Goal: Communication & Community: Answer question/provide support

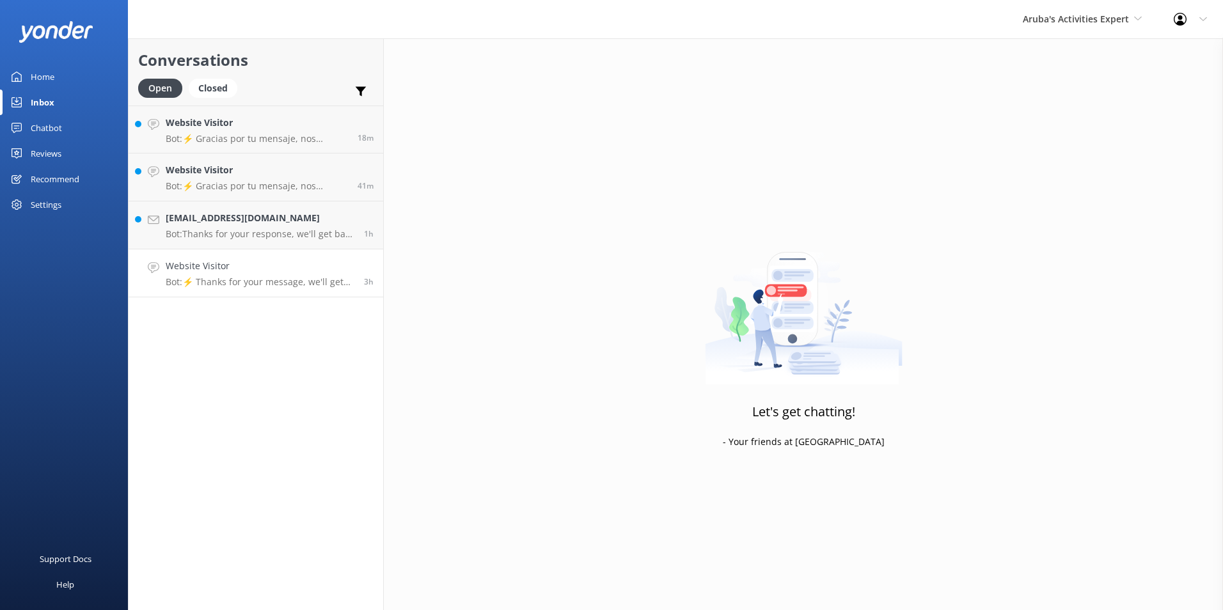
click at [244, 282] on p "Bot: ⚡ Thanks for your message, we'll get back to you as soon as we can." at bounding box center [260, 282] width 189 height 12
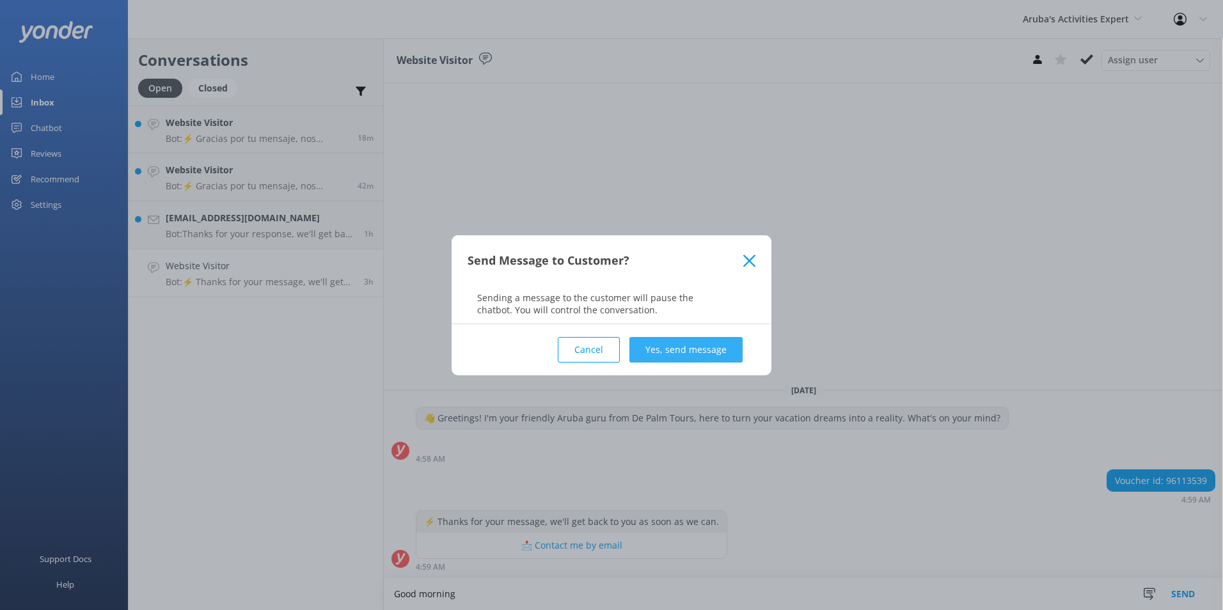
type textarea "Good morning"
click at [712, 347] on button "Yes, send message" at bounding box center [686, 350] width 113 height 26
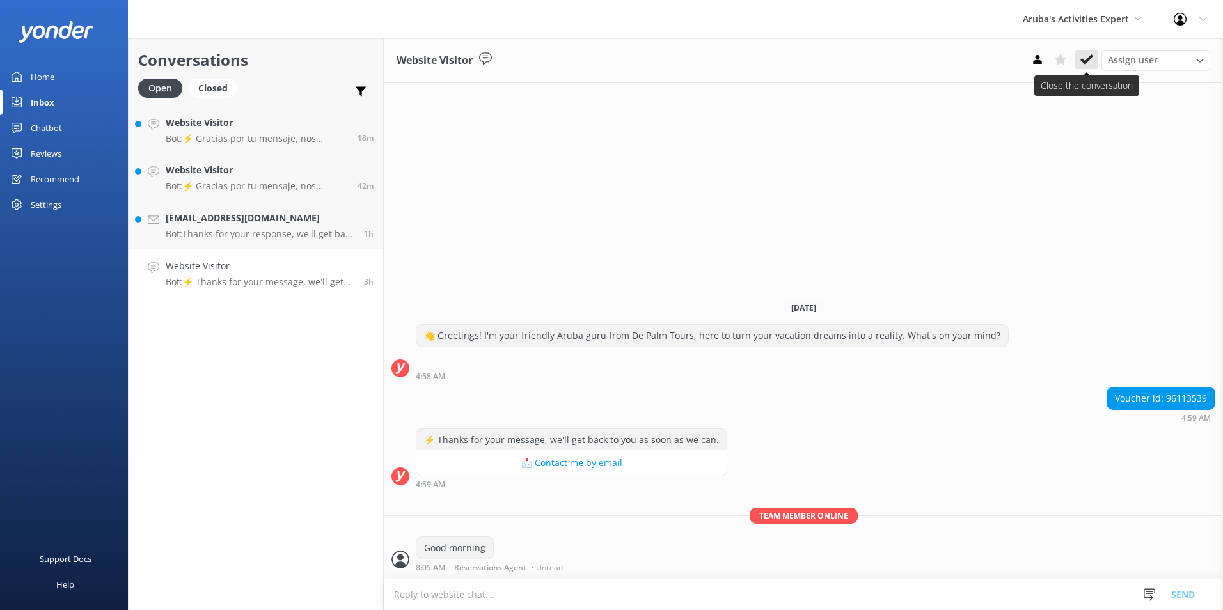
click at [1094, 58] on button at bounding box center [1087, 59] width 23 height 19
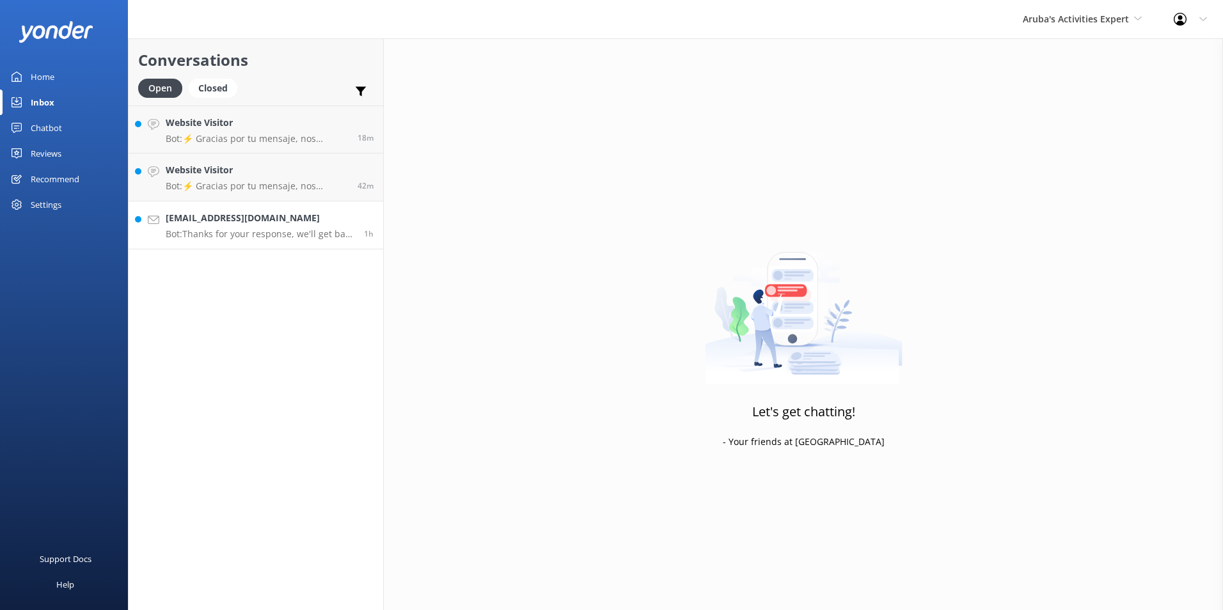
click at [233, 231] on p "Bot: Thanks for your response, we'll get back to you as soon as we can during o…" at bounding box center [260, 234] width 189 height 12
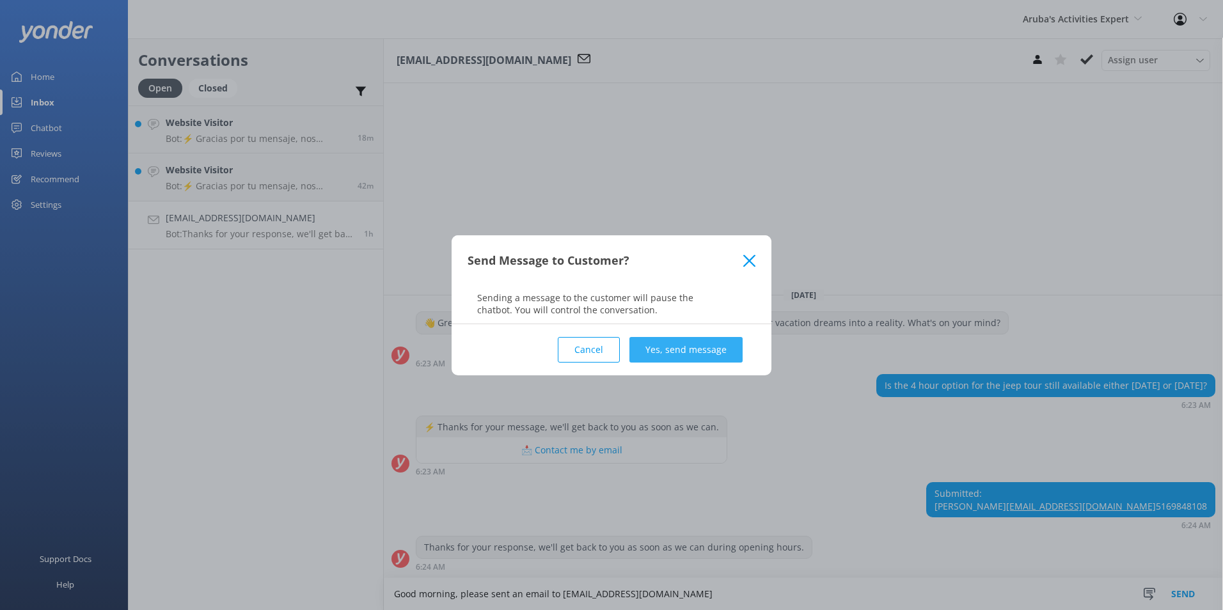
type textarea "Good morning, please sent an email to [EMAIL_ADDRESS][DOMAIN_NAME]"
click at [711, 355] on button "Yes, send message" at bounding box center [686, 350] width 113 height 26
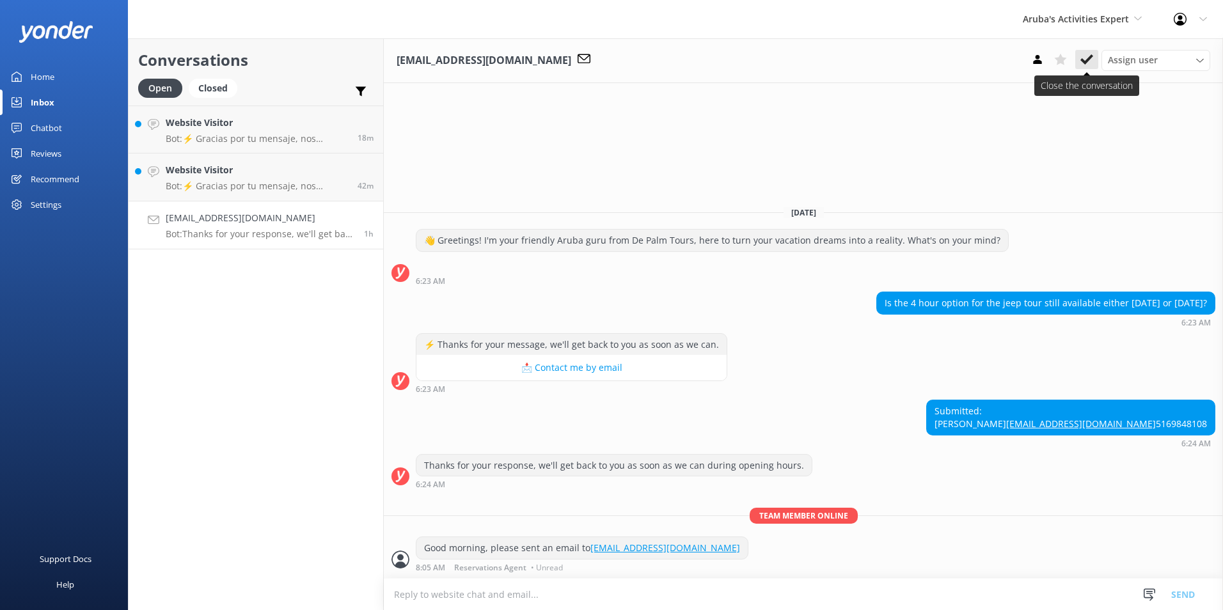
click at [1094, 61] on button at bounding box center [1087, 59] width 23 height 19
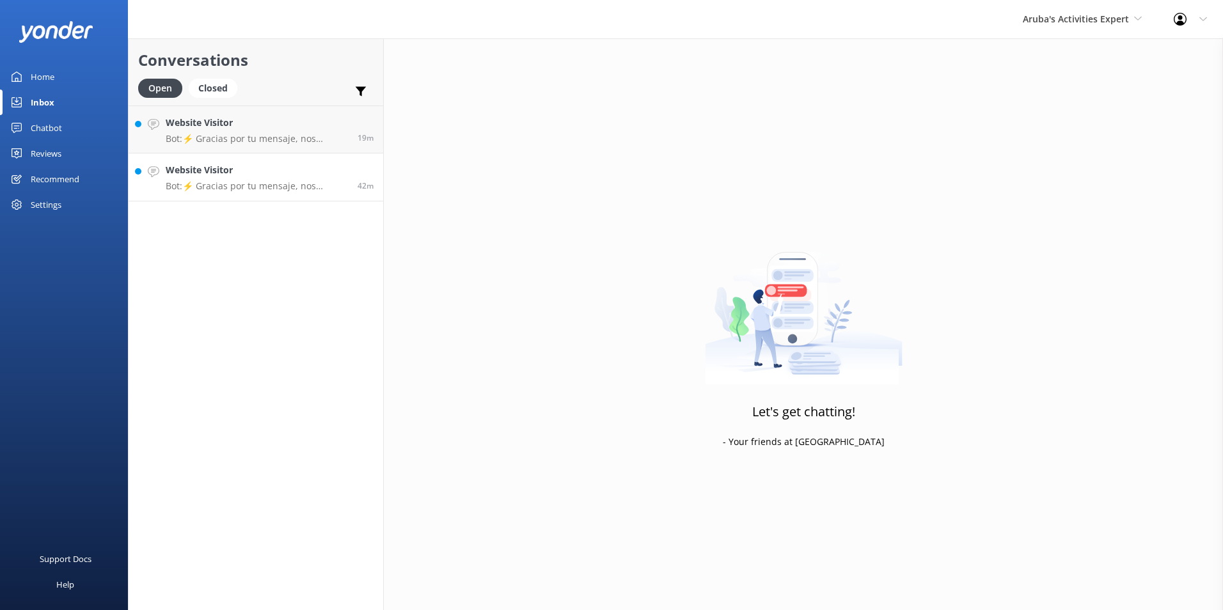
click at [266, 164] on h4 "Website Visitor" at bounding box center [257, 170] width 182 height 14
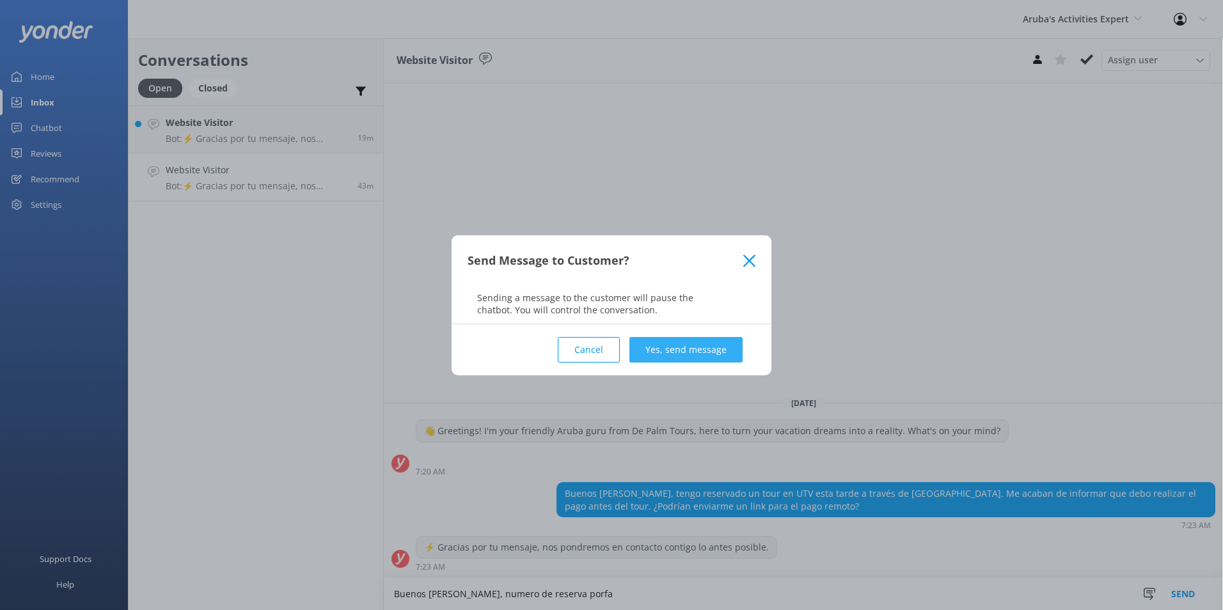
type textarea "Buenos [PERSON_NAME], numero de reserva porfa"
click at [710, 344] on button "Yes, send message" at bounding box center [686, 350] width 113 height 26
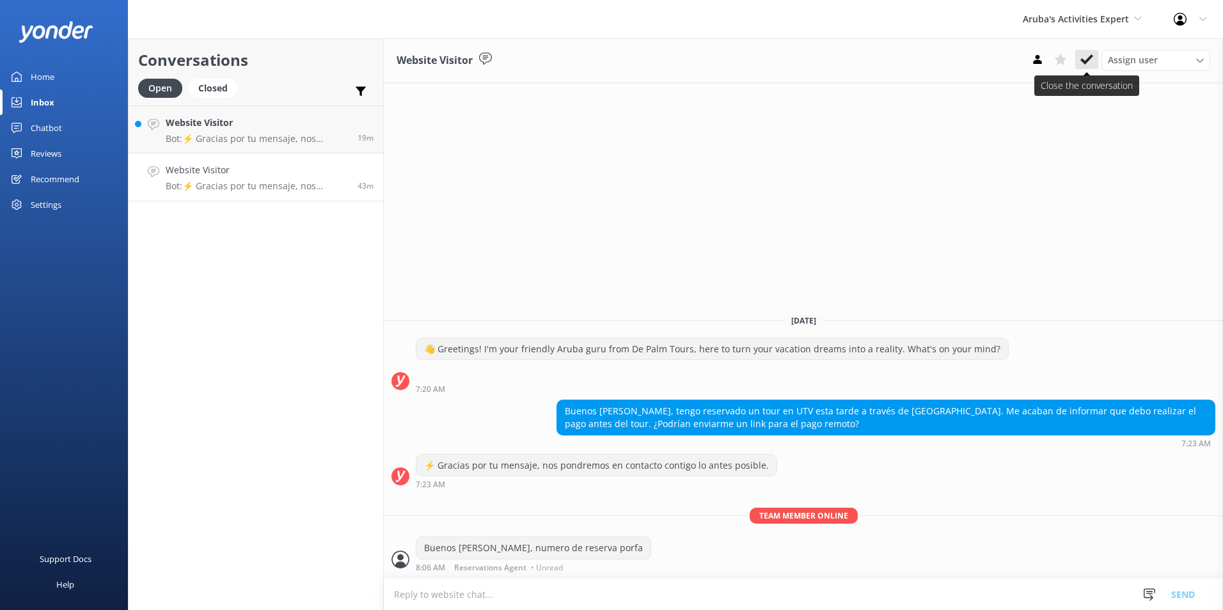
click at [1086, 52] on button at bounding box center [1087, 59] width 23 height 19
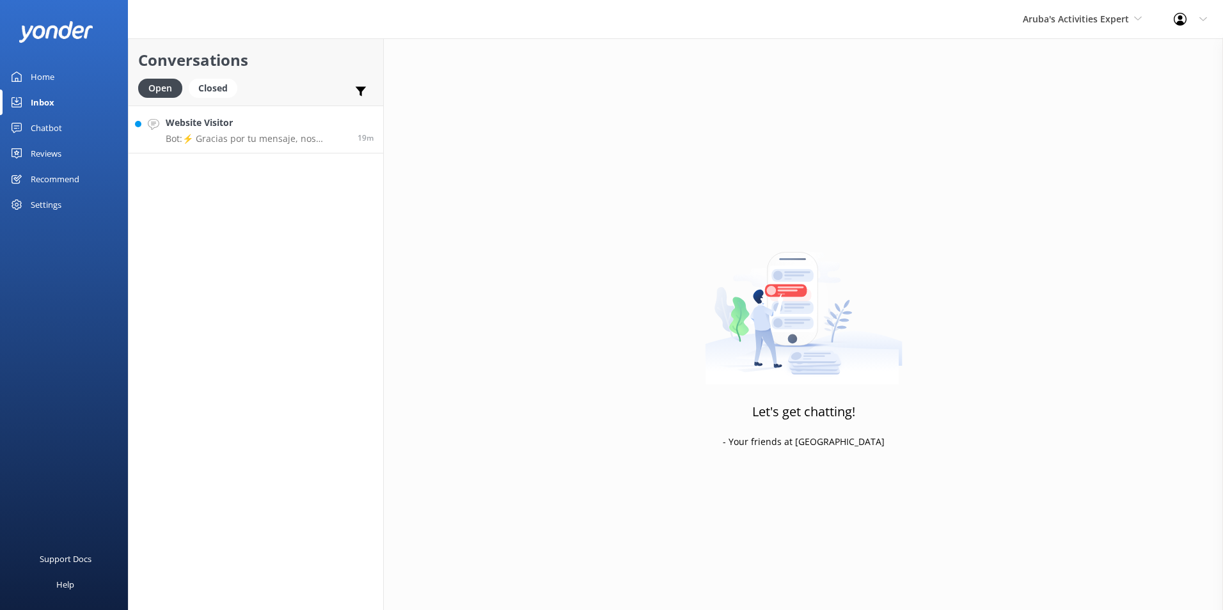
click at [250, 124] on h4 "Website Visitor" at bounding box center [257, 123] width 182 height 14
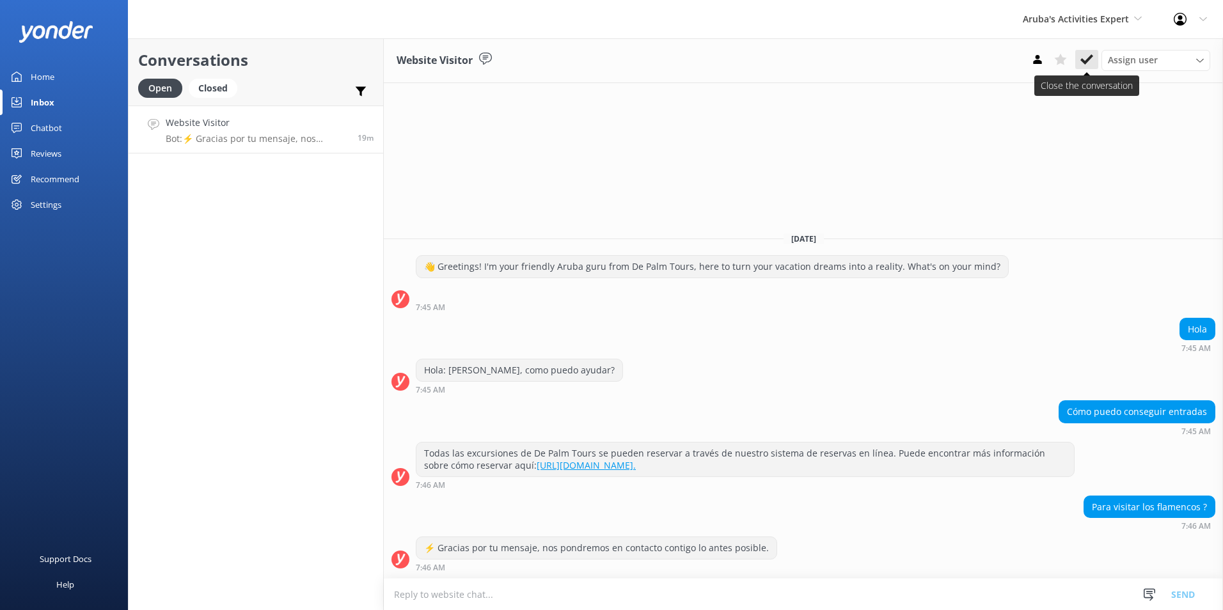
click at [1090, 57] on use at bounding box center [1087, 59] width 13 height 10
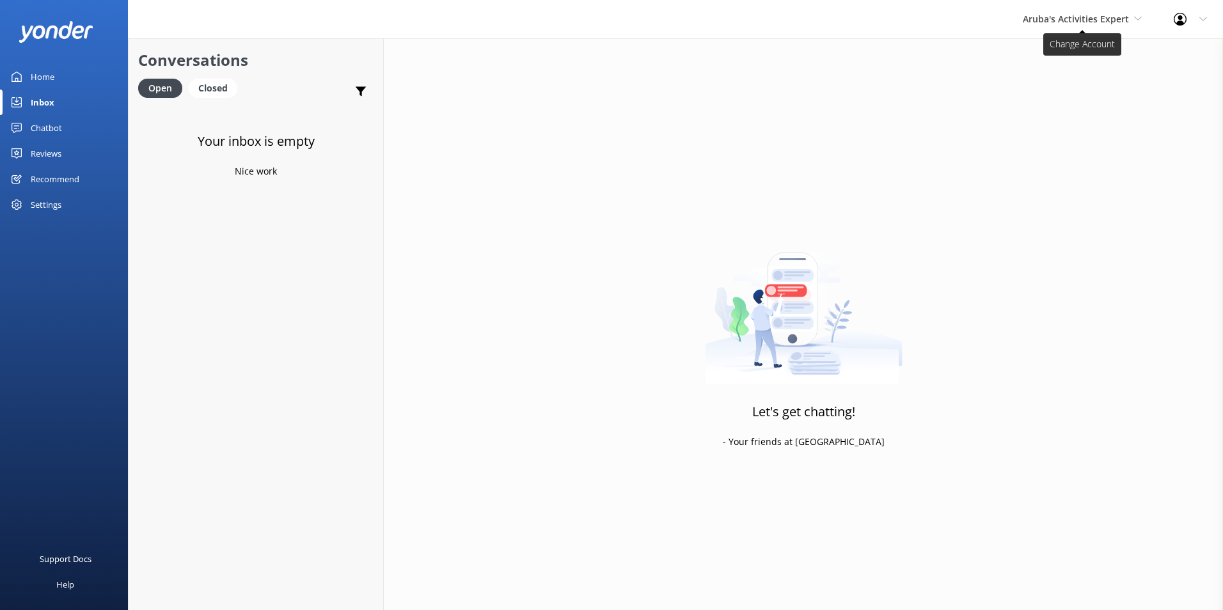
click at [1132, 16] on span "Aruba's Activities Expert" at bounding box center [1082, 19] width 119 height 14
click at [1072, 53] on link "De [GEOGRAPHIC_DATA]" at bounding box center [1071, 53] width 128 height 31
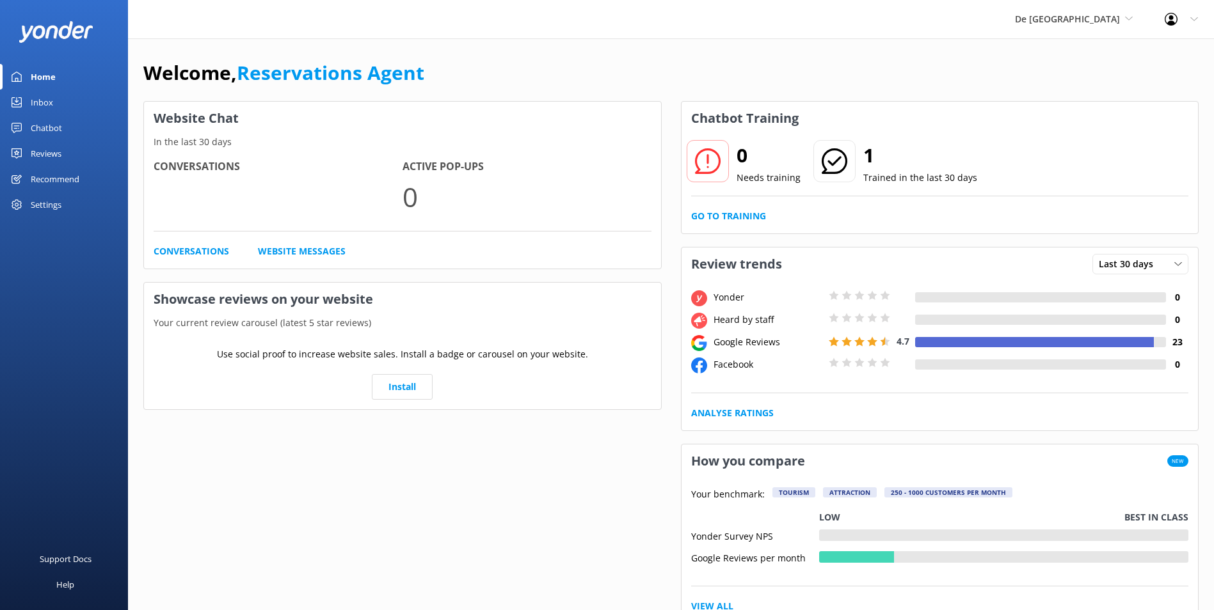
click at [33, 104] on div "Inbox" at bounding box center [42, 103] width 22 height 26
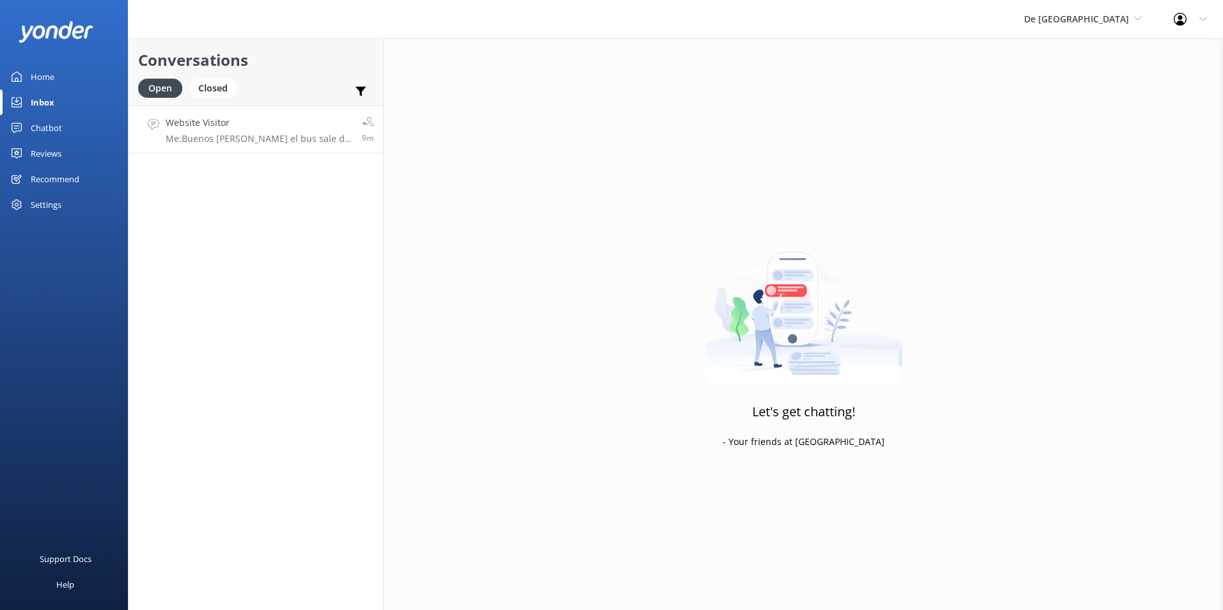
click at [250, 130] on h4 "Website Visitor" at bounding box center [259, 123] width 187 height 14
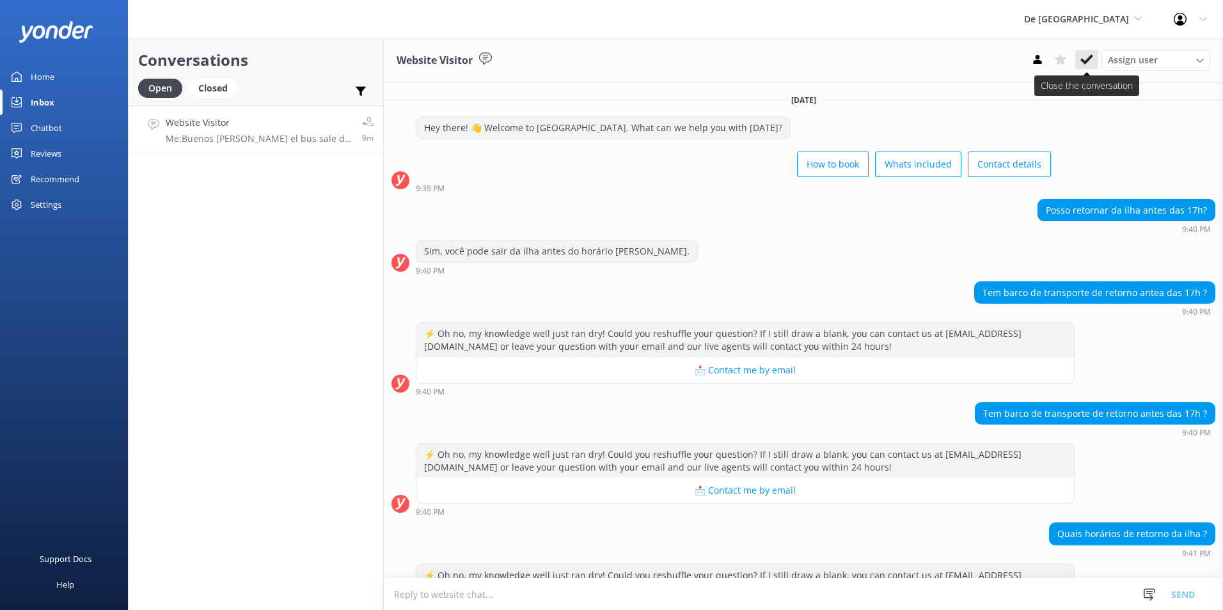
click at [1080, 60] on button at bounding box center [1087, 59] width 23 height 19
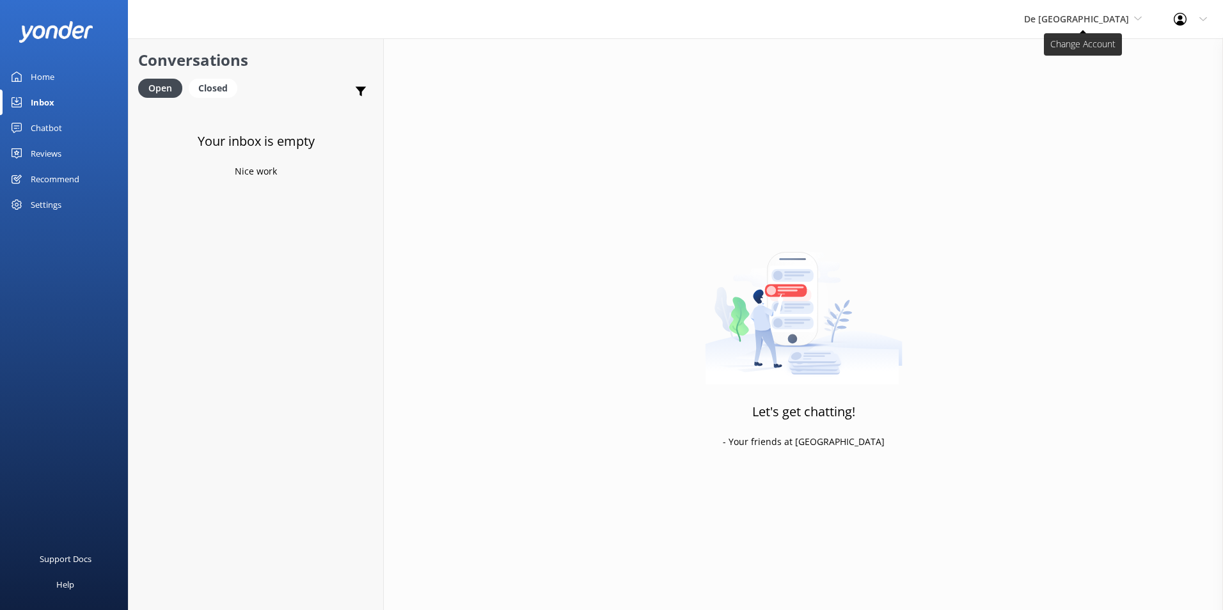
click at [1098, 21] on span "De [GEOGRAPHIC_DATA]" at bounding box center [1076, 19] width 105 height 12
click at [1095, 106] on link "The Captain" at bounding box center [1072, 115] width 128 height 31
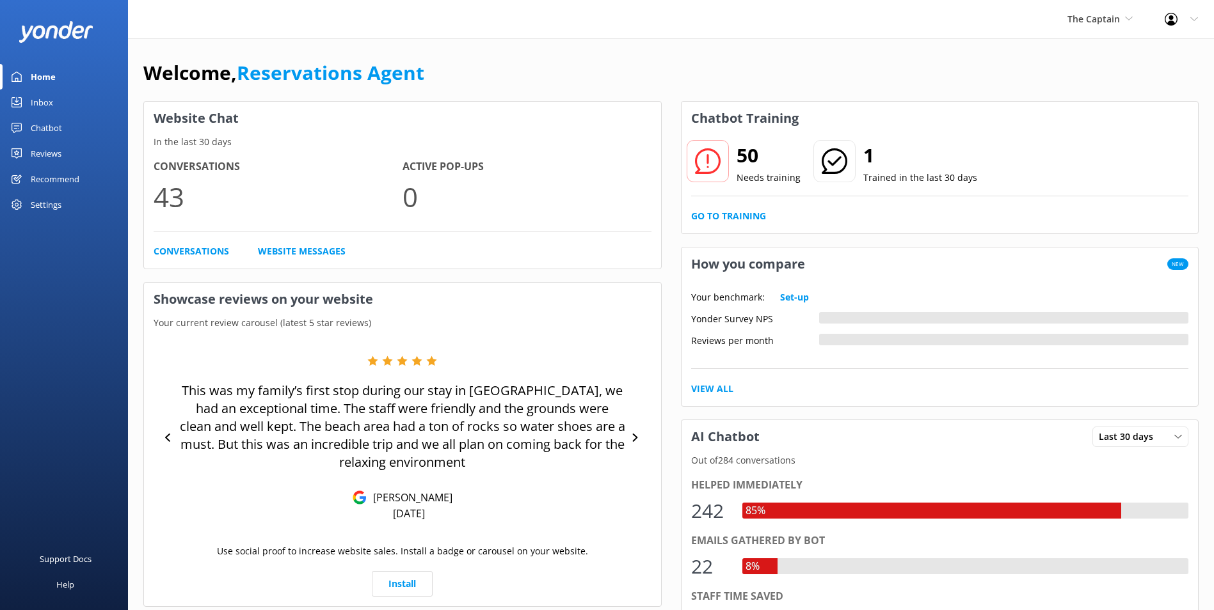
click at [51, 96] on div "Inbox" at bounding box center [42, 103] width 22 height 26
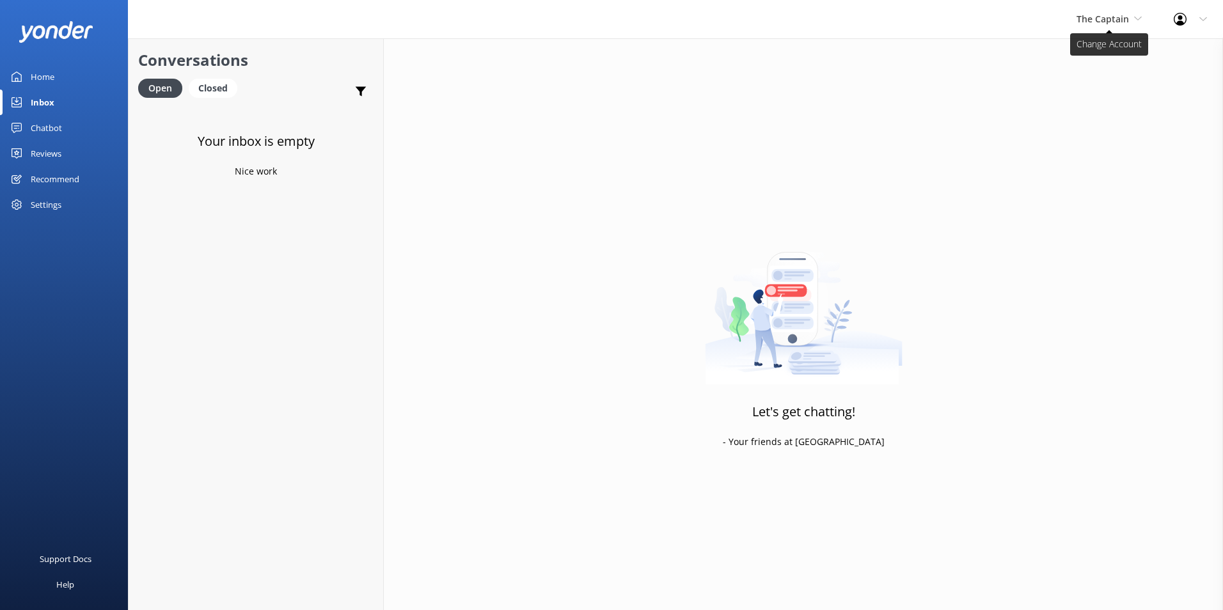
click at [1128, 19] on span "The Captain" at bounding box center [1103, 19] width 52 height 12
click at [1110, 51] on link "De [GEOGRAPHIC_DATA]" at bounding box center [1125, 53] width 128 height 31
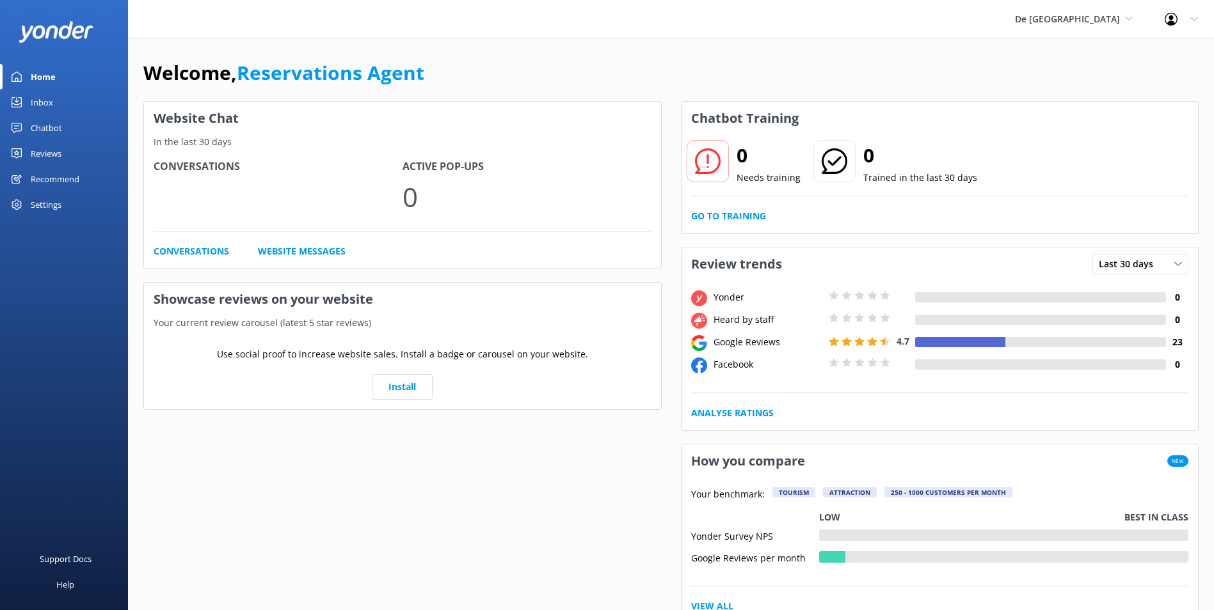
click at [66, 93] on link "Inbox" at bounding box center [64, 103] width 128 height 26
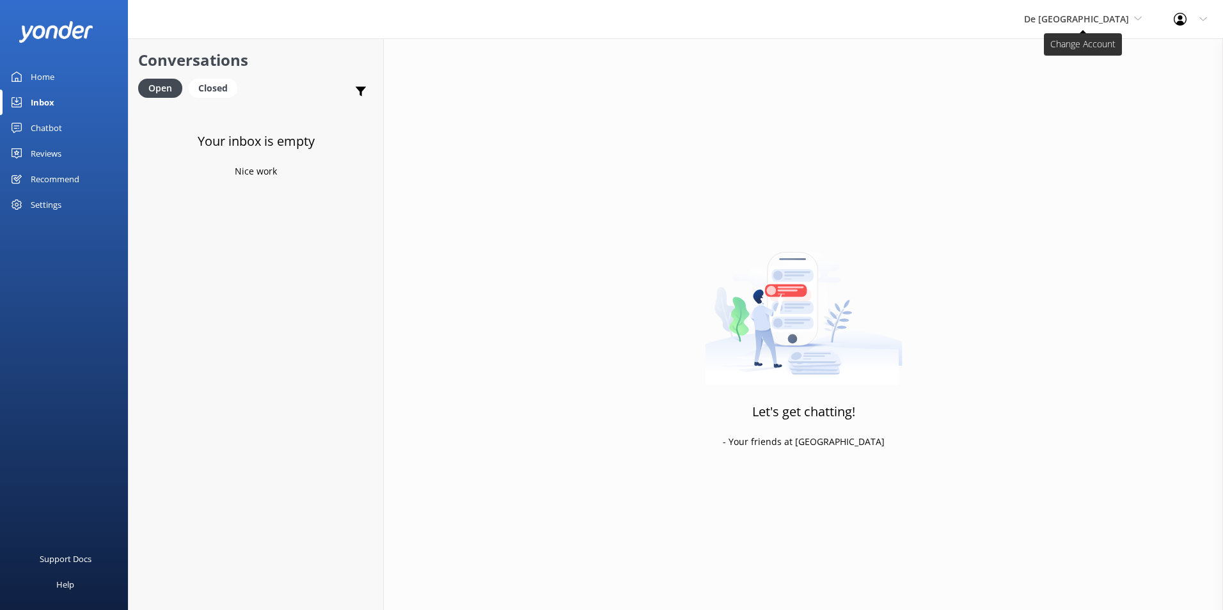
click at [1121, 13] on span "De [GEOGRAPHIC_DATA]" at bounding box center [1076, 19] width 105 height 12
click at [1097, 111] on link "The Captain" at bounding box center [1072, 115] width 128 height 31
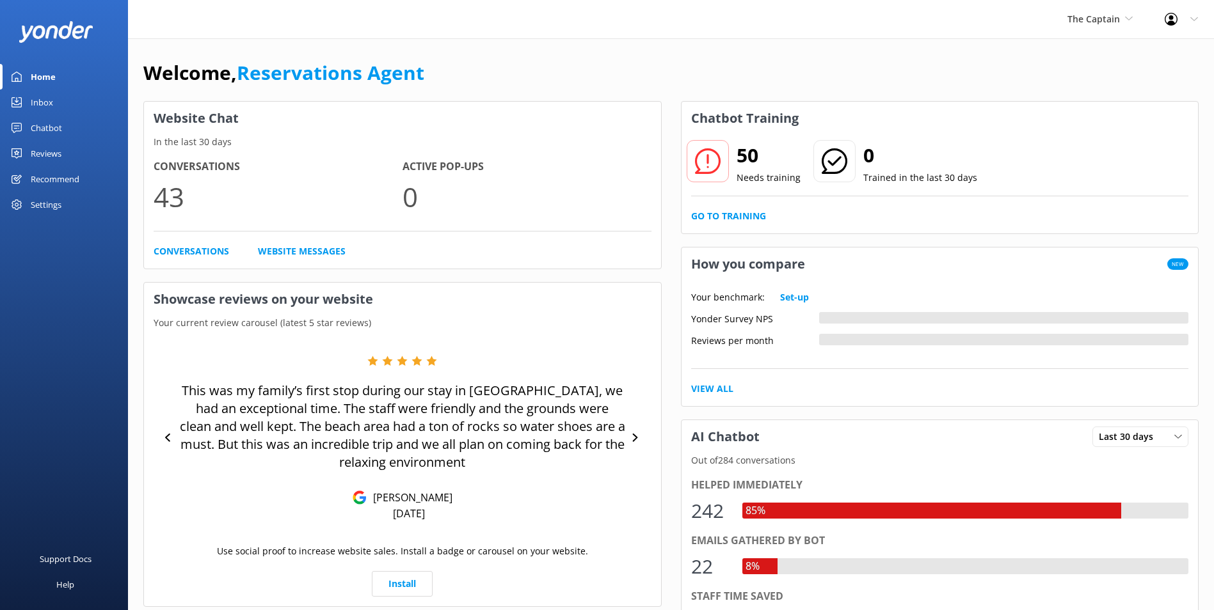
click at [61, 100] on link "Inbox" at bounding box center [64, 103] width 128 height 26
